Goal: Task Accomplishment & Management: Manage account settings

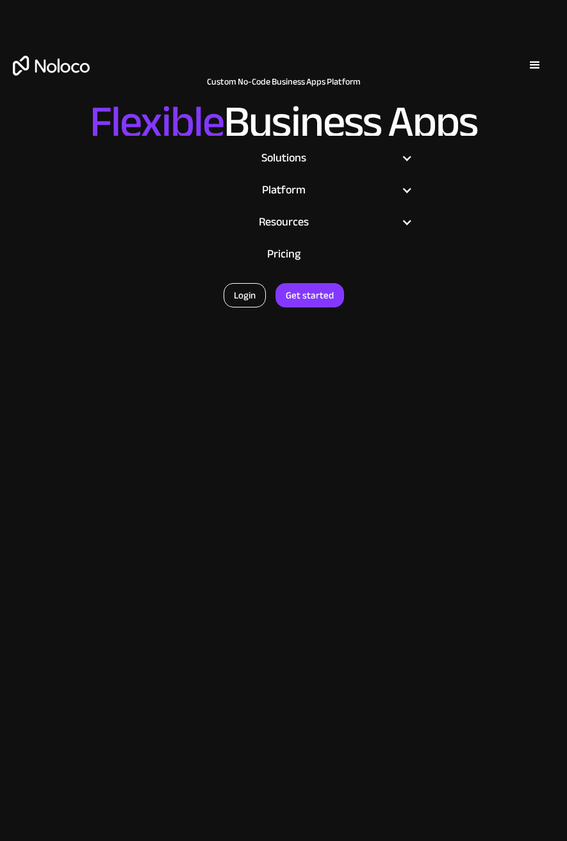
click at [240, 294] on link "Login" at bounding box center [244, 295] width 42 height 24
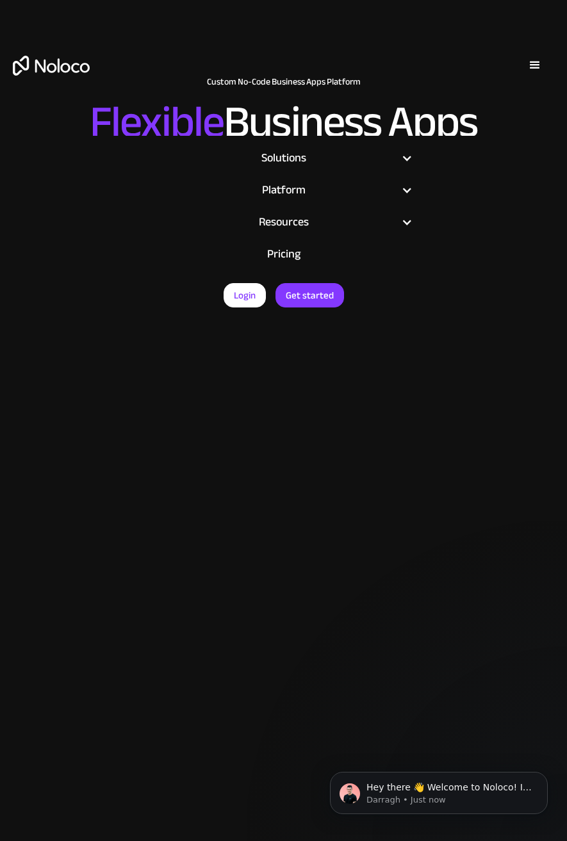
click at [88, 246] on article "Solutions Use Cases Business Types Project Management Keep track of customers, …" at bounding box center [283, 549] width 567 height 841
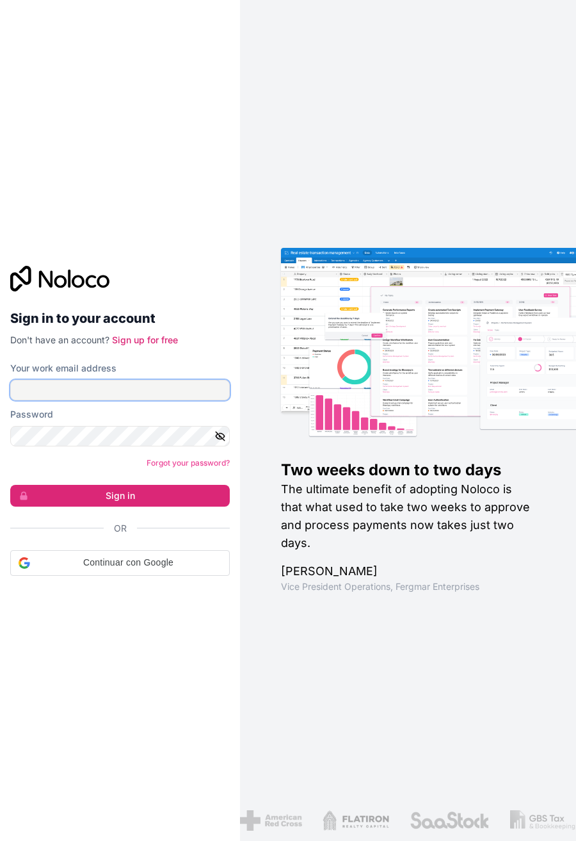
click at [96, 390] on input "Your work email address" at bounding box center [120, 390] width 220 height 20
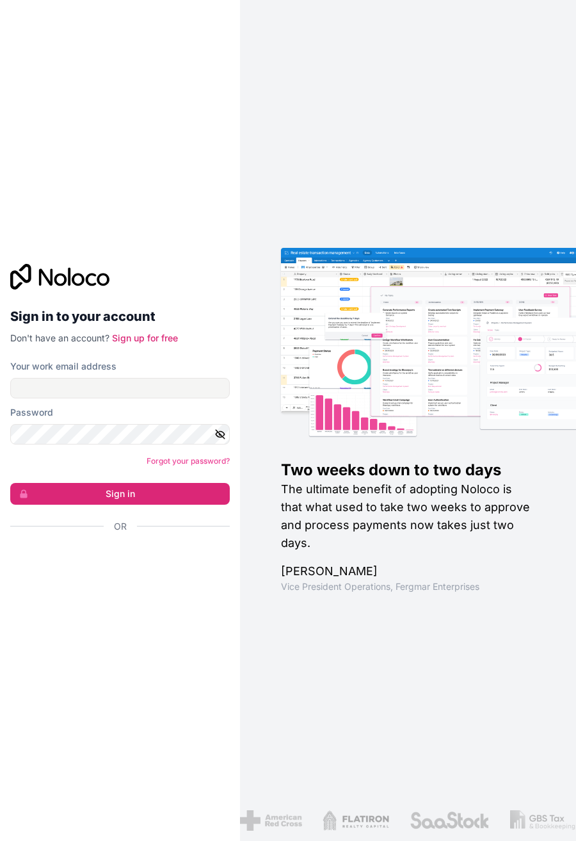
click at [108, 376] on div "Your work email address" at bounding box center [120, 379] width 220 height 38
click at [99, 389] on input "Your work email address" at bounding box center [120, 388] width 220 height 20
